Goal: Task Accomplishment & Management: Use online tool/utility

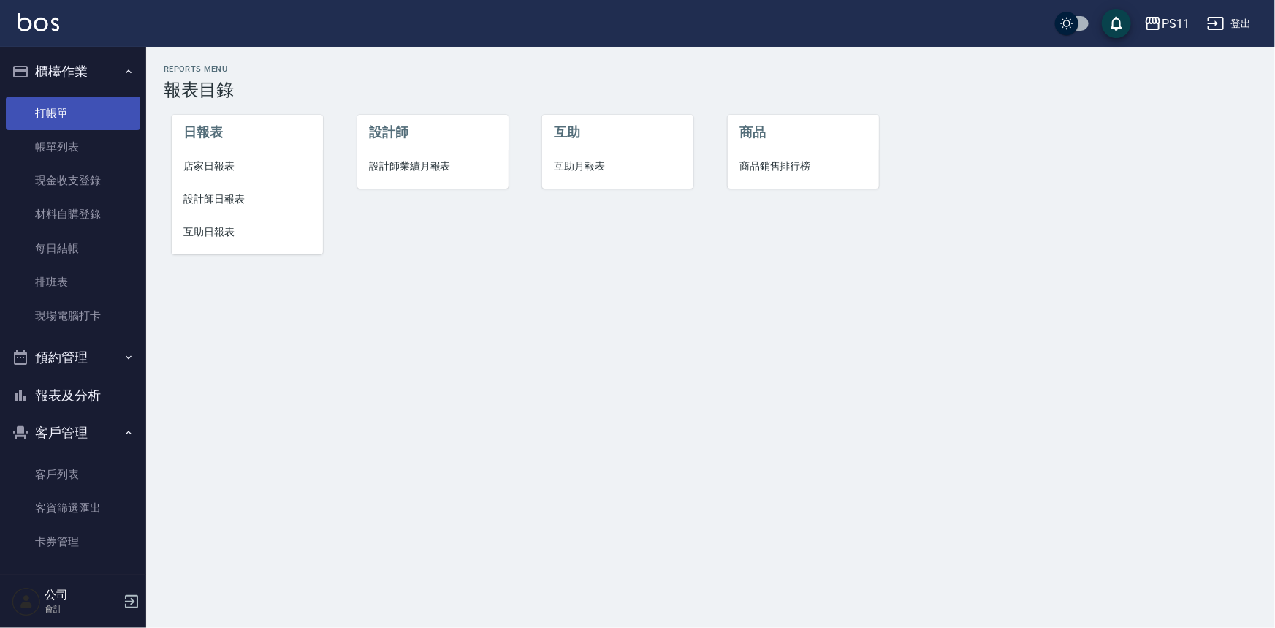
click at [69, 104] on link "打帳單" at bounding box center [73, 113] width 134 height 34
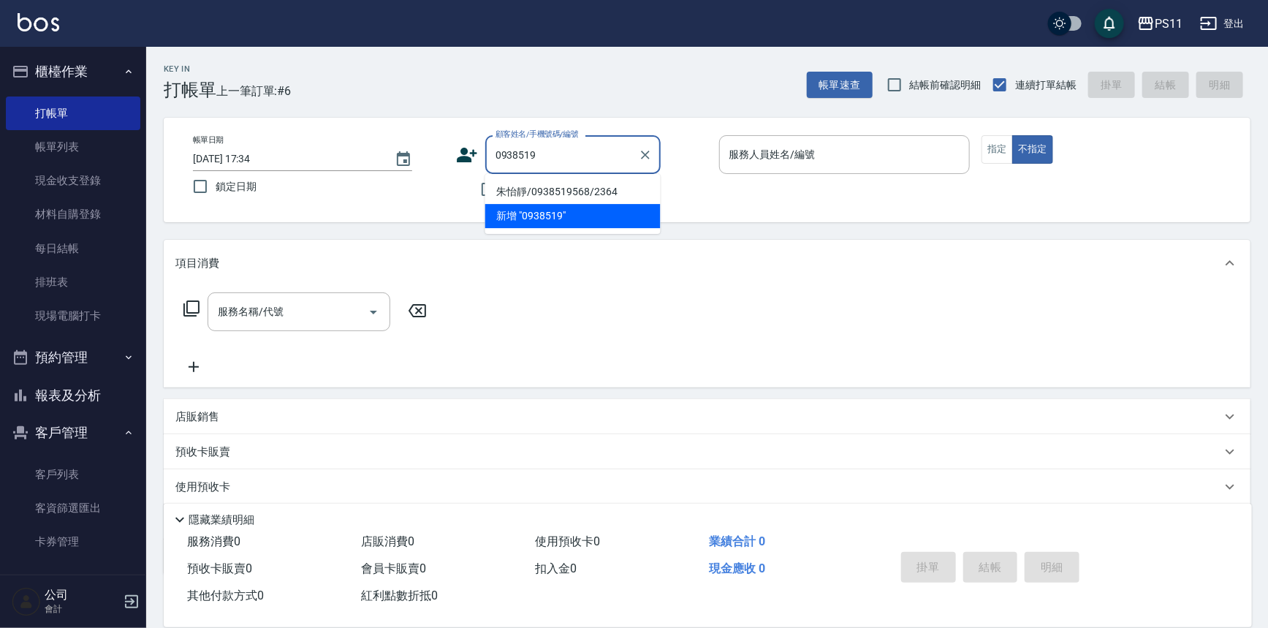
click at [554, 188] on li "朱怡靜/0938519568/2364" at bounding box center [572, 192] width 175 height 24
type input "朱怡靜/0938519568/2364"
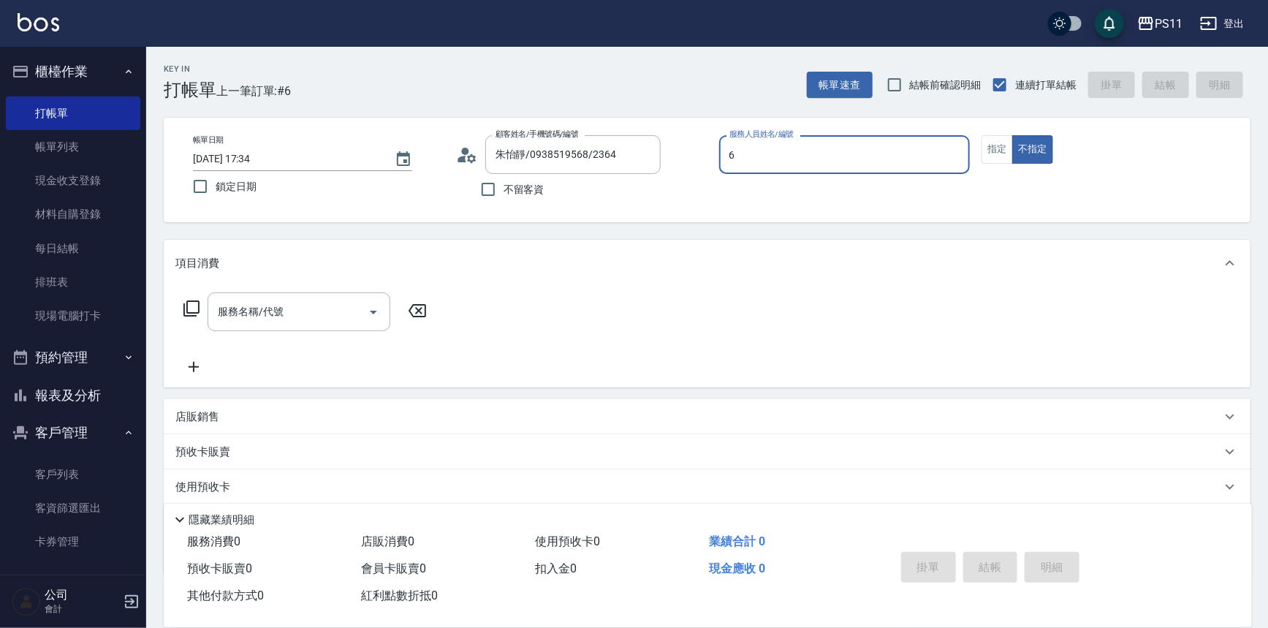
type input "[PERSON_NAME]6"
type button "false"
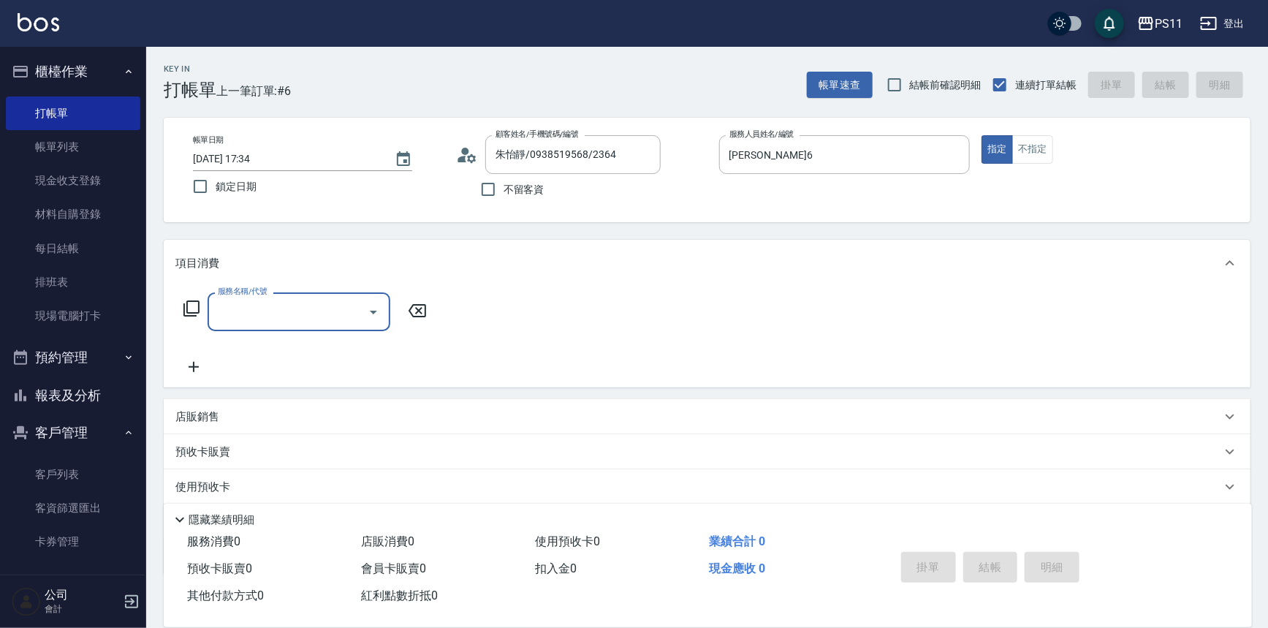
type input "4"
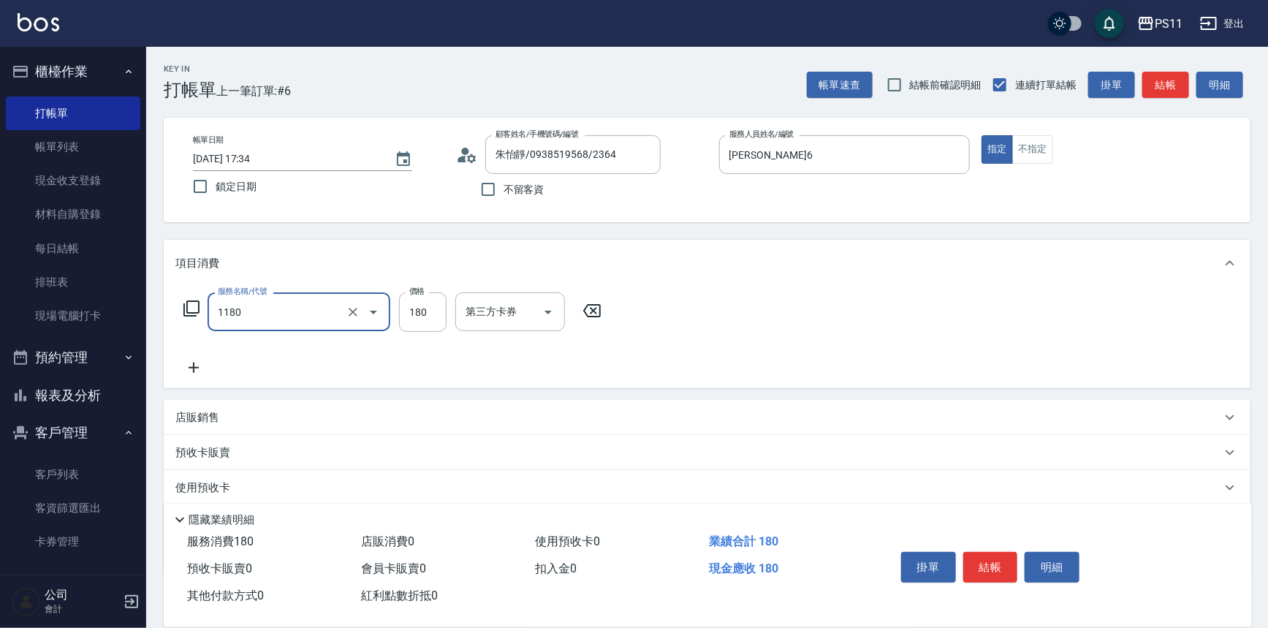
type input "洗髮(洗+剪不指定活動)(1180)"
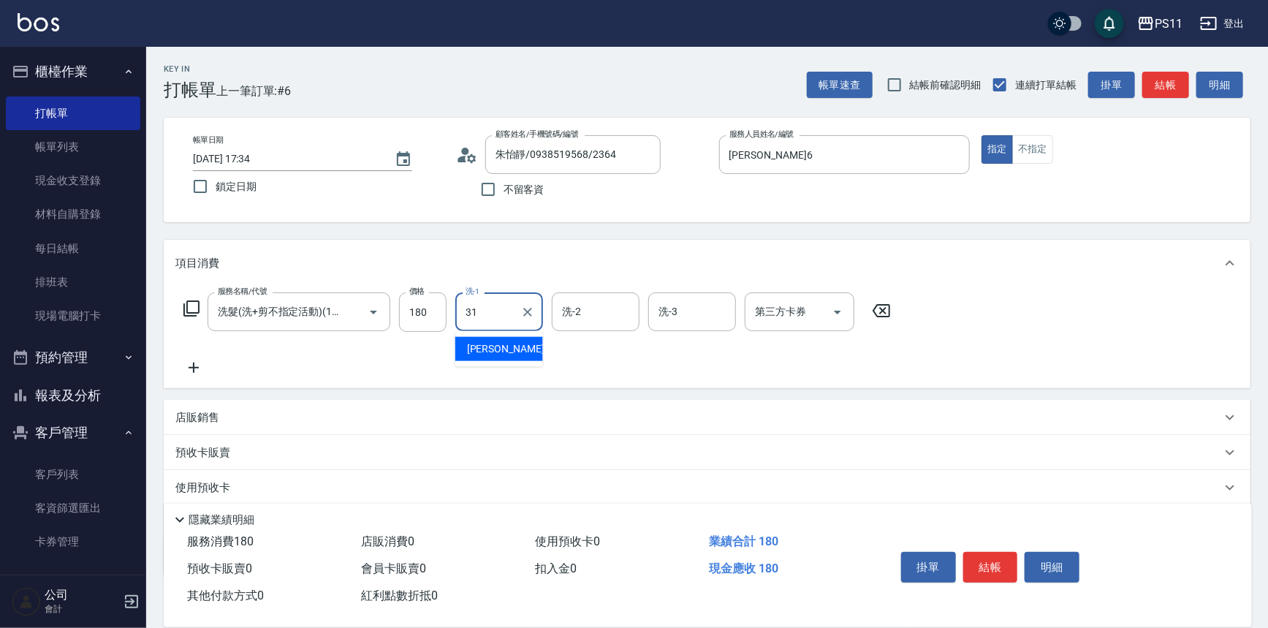
type input "[PERSON_NAME]-31"
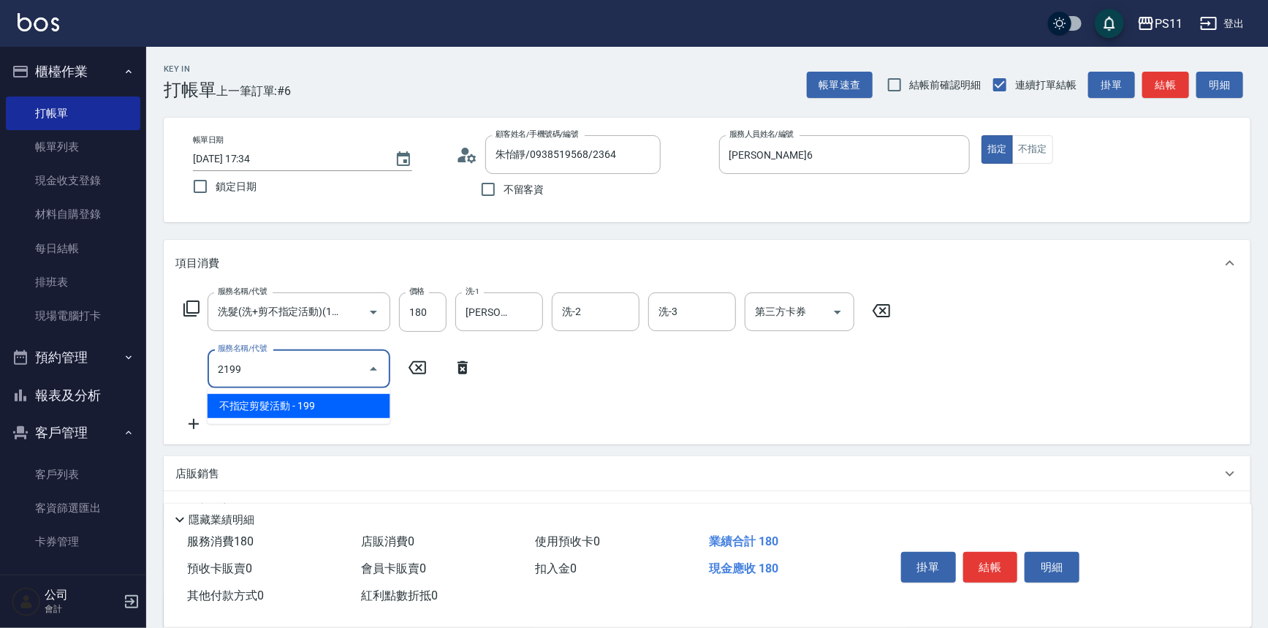
type input "不指定剪髮活動(2199)"
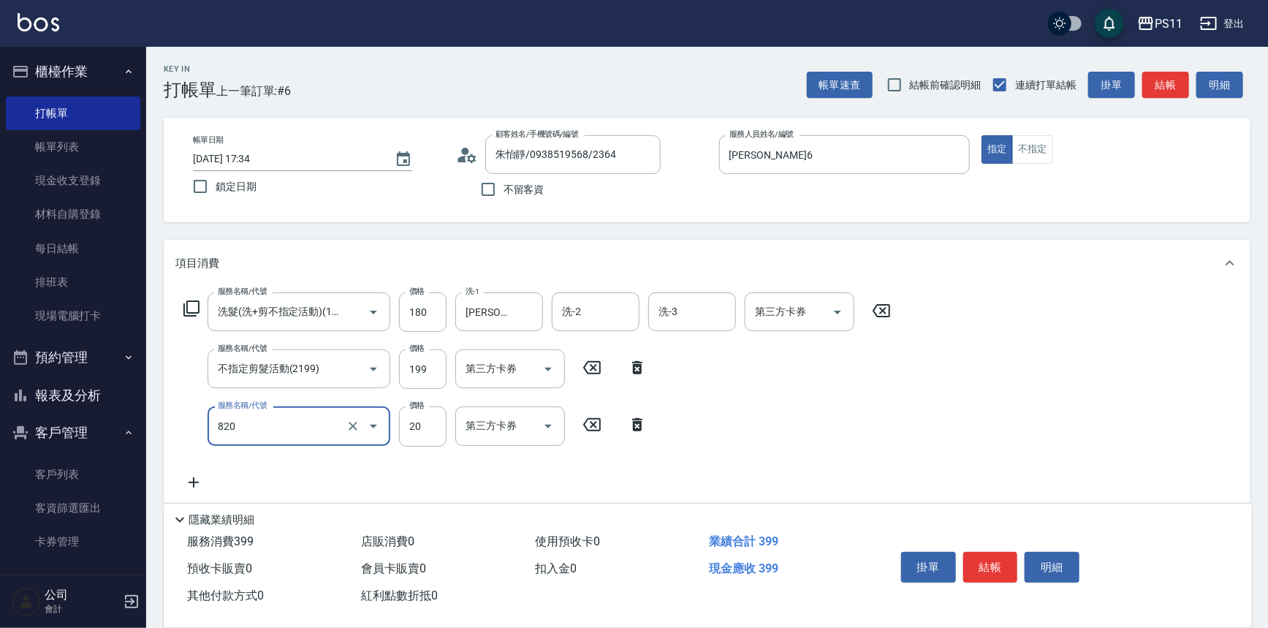
type input "潤絲(820)"
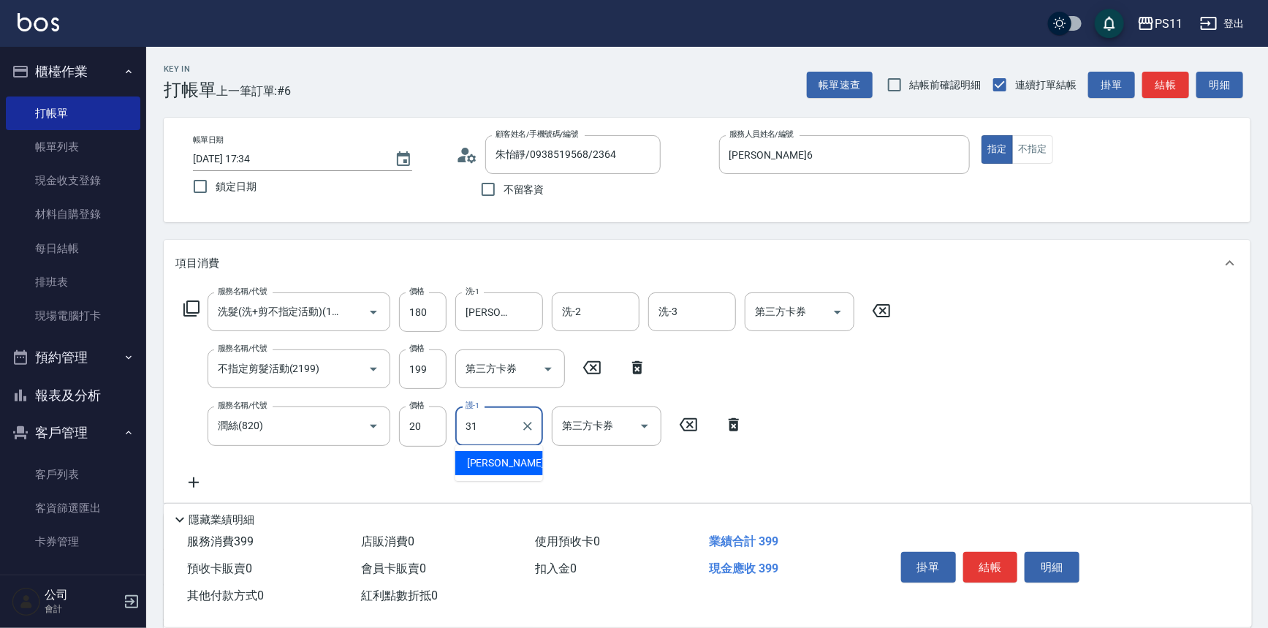
type input "[PERSON_NAME]-31"
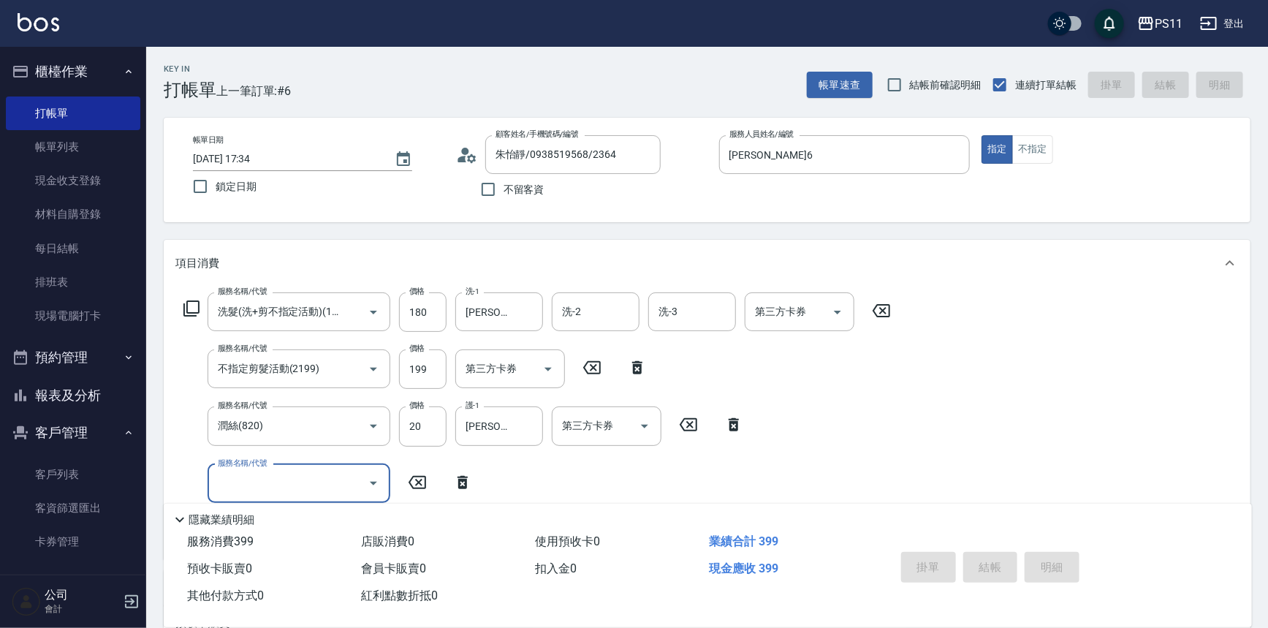
type input "[DATE] 17:35"
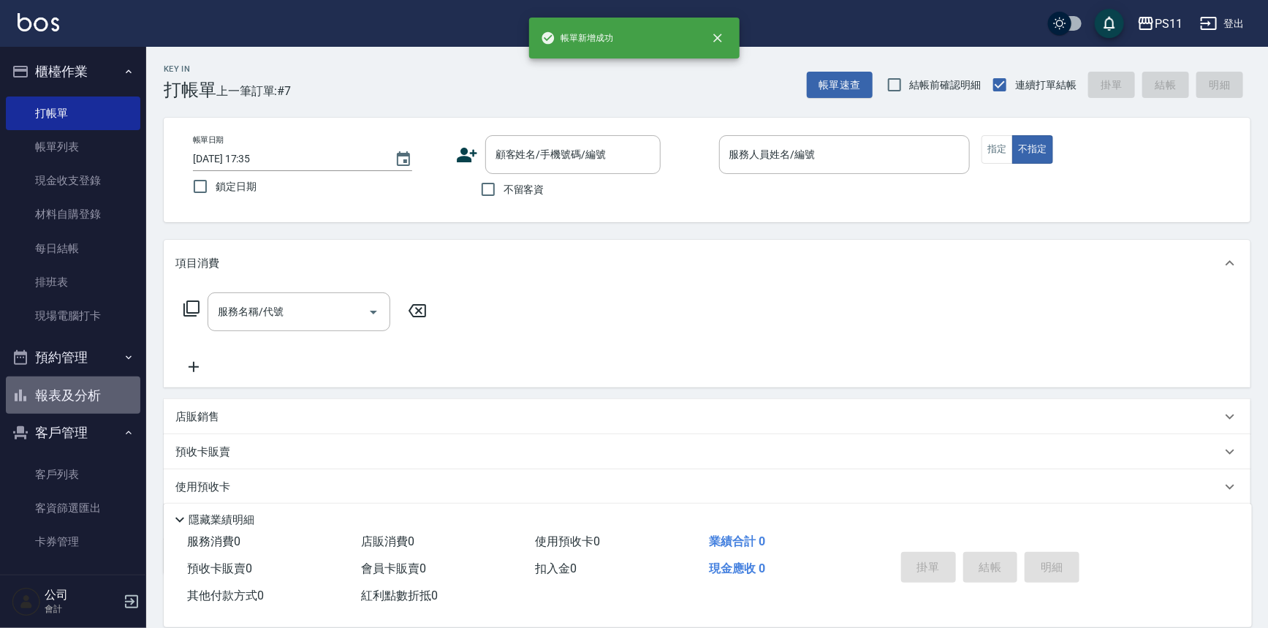
drag, startPoint x: 73, startPoint y: 392, endPoint x: 87, endPoint y: 355, distance: 39.8
click at [73, 389] on button "報表及分析" at bounding box center [73, 395] width 134 height 38
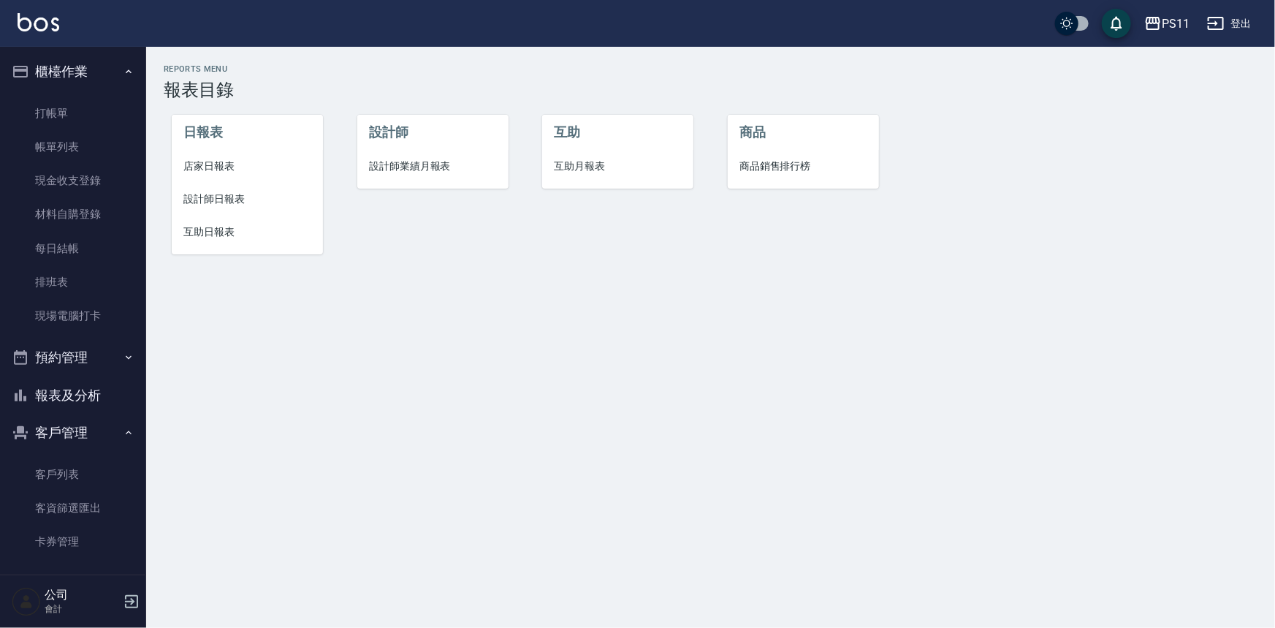
click at [188, 199] on span "設計師日報表" at bounding box center [247, 198] width 128 height 15
